Goal: Transaction & Acquisition: Purchase product/service

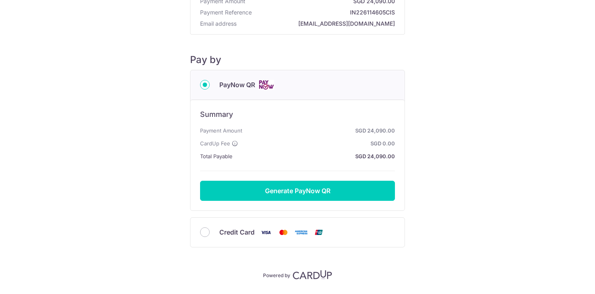
scroll to position [75, 0]
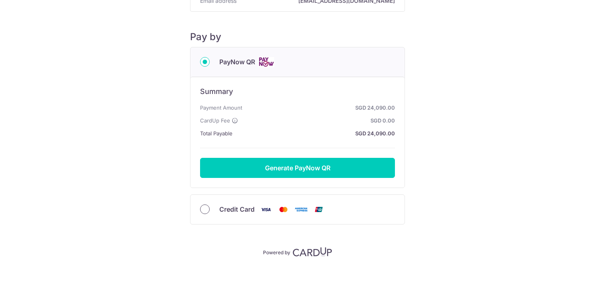
click at [204, 206] on input "Credit Card" at bounding box center [205, 209] width 10 height 10
radio input "true"
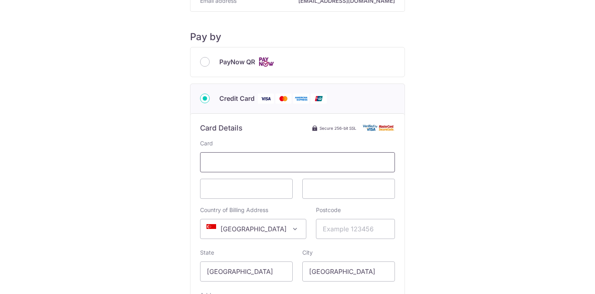
click at [307, 156] on span at bounding box center [297, 162] width 195 height 20
click at [345, 229] on input "Postcode" at bounding box center [355, 229] width 79 height 20
type input "424066"
click at [448, 229] on div "Payment Details Payment Amount SGD 24,090.00 Payment Reference IN226114605CIS E…" at bounding box center [297, 167] width 557 height 458
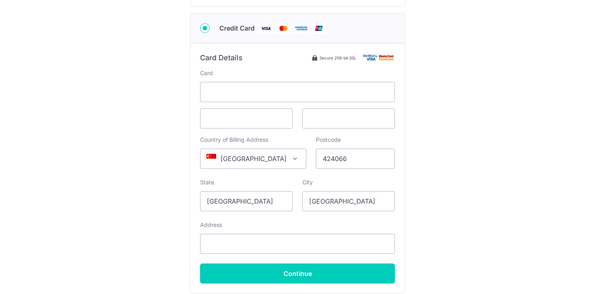
scroll to position [163, 0]
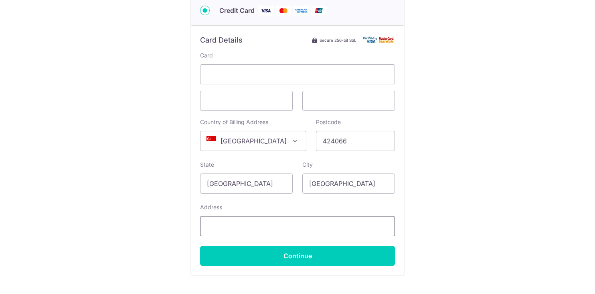
click at [334, 224] on input "Address" at bounding box center [297, 226] width 195 height 20
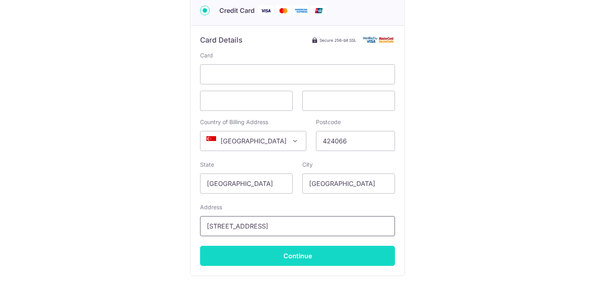
type input "[STREET_ADDRESS]"
click at [318, 252] on input "Continue" at bounding box center [297, 256] width 195 height 20
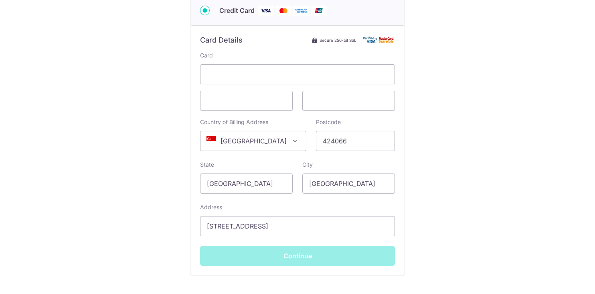
type input "**** 1003"
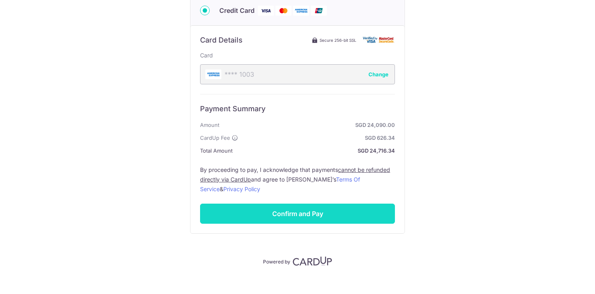
click at [316, 220] on input "Confirm and Pay" at bounding box center [297, 213] width 195 height 20
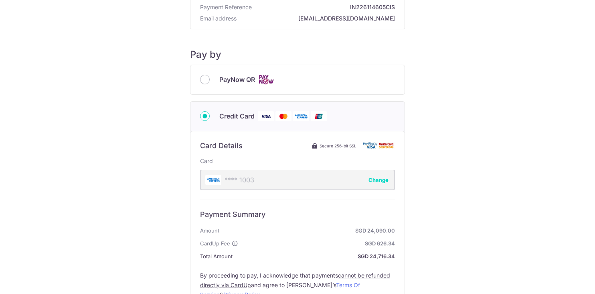
scroll to position [28, 0]
